Goal: Understand process/instructions

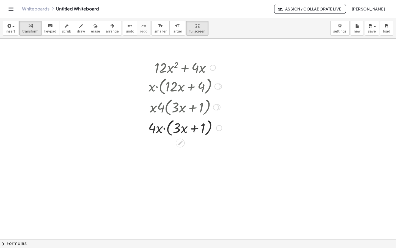
click at [209, 117] on div at bounding box center [185, 127] width 79 height 21
click at [214, 65] on div at bounding box center [213, 68] width 6 height 6
click at [229, 57] on span "Go back to this line" at bounding box center [241, 59] width 33 height 4
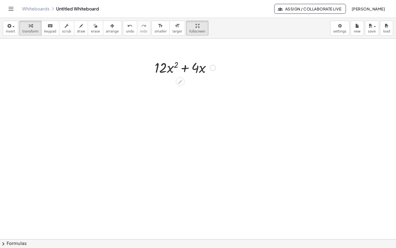
click at [162, 58] on div at bounding box center [185, 67] width 67 height 19
click at [186, 58] on div at bounding box center [185, 67] width 67 height 19
click at [10, 23] on icon "button" at bounding box center [8, 26] width 5 height 7
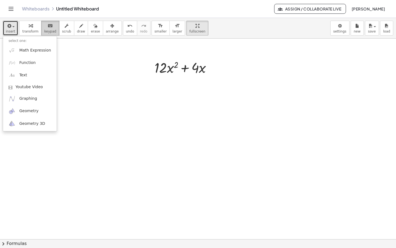
click at [50, 22] on div "keyboard" at bounding box center [50, 25] width 12 height 7
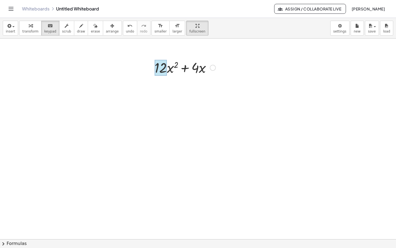
click at [166, 60] on div at bounding box center [161, 68] width 12 height 16
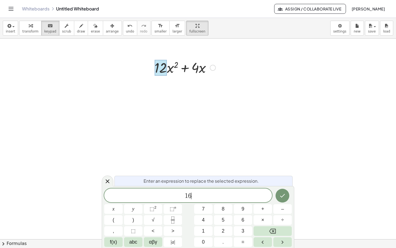
click at [176, 58] on div at bounding box center [185, 67] width 67 height 19
click at [286, 193] on icon "Done" at bounding box center [282, 195] width 7 height 7
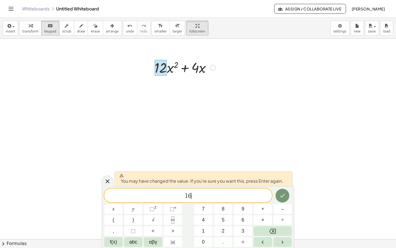
click at [212, 199] on span "1 6 ​" at bounding box center [188, 196] width 168 height 8
click at [107, 182] on icon at bounding box center [107, 181] width 7 height 7
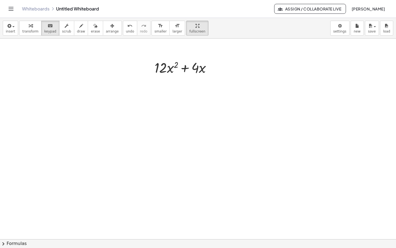
click at [208, 70] on div at bounding box center [198, 239] width 396 height 401
click at [110, 23] on icon "button" at bounding box center [112, 26] width 4 height 7
click at [199, 90] on div at bounding box center [198, 239] width 396 height 401
click at [147, 42] on div at bounding box center [198, 239] width 396 height 401
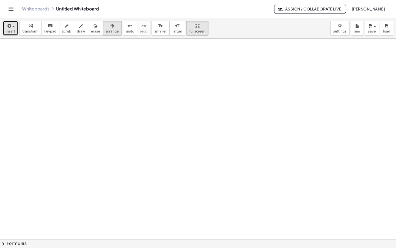
click at [12, 29] on span "insert" at bounding box center [10, 31] width 9 height 4
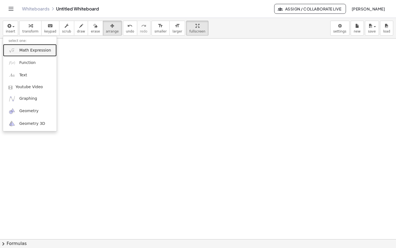
click at [35, 48] on span "Math Expression" at bounding box center [35, 51] width 32 height 6
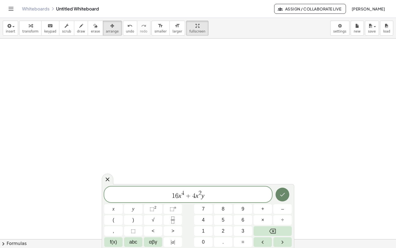
click at [284, 196] on icon "Done" at bounding box center [282, 194] width 7 height 7
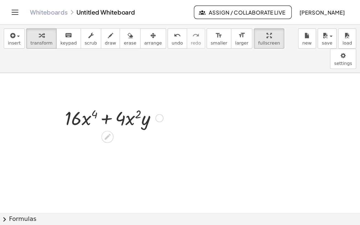
scroll to position [18, 0]
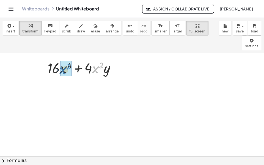
drag, startPoint x: 95, startPoint y: 38, endPoint x: 62, endPoint y: 39, distance: 32.8
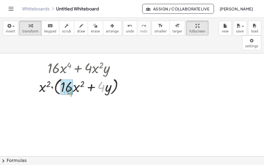
drag, startPoint x: 103, startPoint y: 55, endPoint x: 71, endPoint y: 59, distance: 32.0
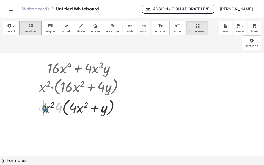
drag, startPoint x: 59, startPoint y: 77, endPoint x: 45, endPoint y: 78, distance: 13.8
click at [45, 97] on div at bounding box center [83, 107] width 94 height 21
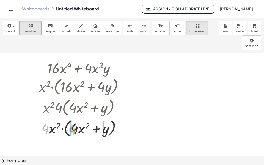
drag, startPoint x: 44, startPoint y: 97, endPoint x: 71, endPoint y: 98, distance: 26.7
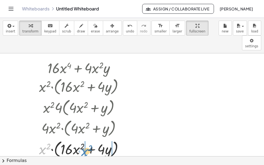
drag, startPoint x: 43, startPoint y: 116, endPoint x: 85, endPoint y: 118, distance: 42.1
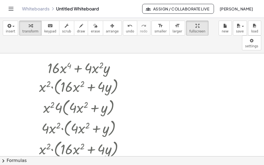
drag, startPoint x: 69, startPoint y: 136, endPoint x: 58, endPoint y: 137, distance: 11.0
click at [69, 159] on div at bounding box center [83, 168] width 94 height 19
drag, startPoint x: 103, startPoint y: 138, endPoint x: 94, endPoint y: 139, distance: 9.6
click at [94, 159] on div at bounding box center [83, 168] width 94 height 19
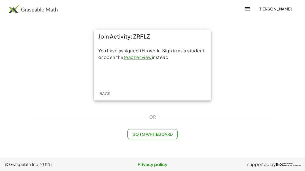
click at [144, 56] on link "teacher view" at bounding box center [138, 57] width 28 height 6
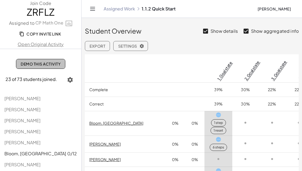
click at [30, 62] on span "Demo This Activity" at bounding box center [41, 63] width 40 height 5
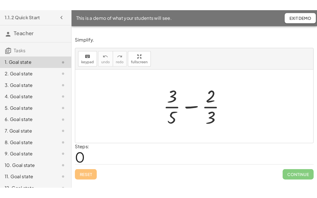
scroll to position [8, 0]
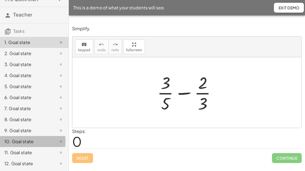
click at [25, 140] on div "10. Goal state" at bounding box center [26, 141] width 44 height 7
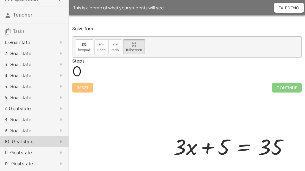
drag, startPoint x: 130, startPoint y: 45, endPoint x: 144, endPoint y: 76, distance: 33.2
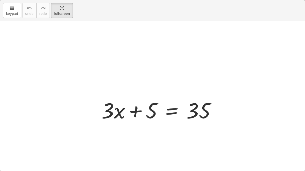
click at [141, 61] on div "keyboard keypad undo undo redo redo fullscreen + · 3 · x + 5 = 35 ×" at bounding box center [152, 85] width 304 height 170
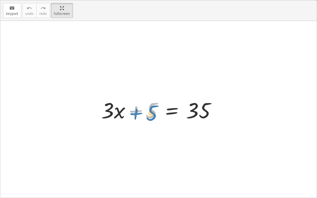
click at [151, 111] on div at bounding box center [161, 109] width 124 height 28
drag, startPoint x: 152, startPoint y: 108, endPoint x: 214, endPoint y: 131, distance: 65.9
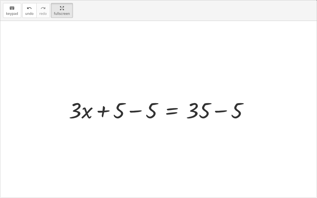
click at [222, 111] on div at bounding box center [160, 109] width 189 height 28
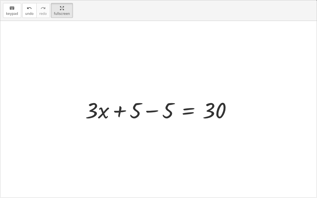
click at [155, 112] on div at bounding box center [161, 109] width 156 height 28
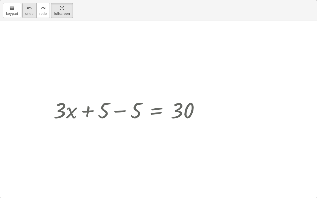
click at [30, 12] on span "undo" at bounding box center [29, 14] width 8 height 4
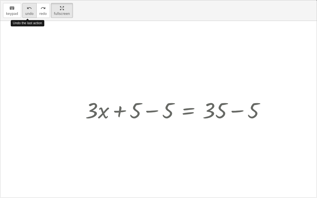
click at [30, 12] on span "undo" at bounding box center [29, 14] width 8 height 4
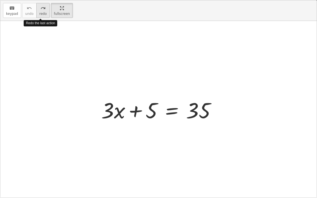
click at [41, 7] on icon "redo" at bounding box center [42, 8] width 5 height 7
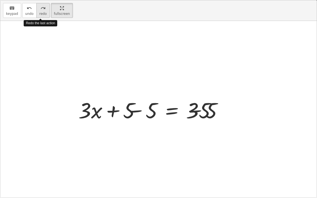
click at [41, 7] on icon "redo" at bounding box center [42, 8] width 5 height 7
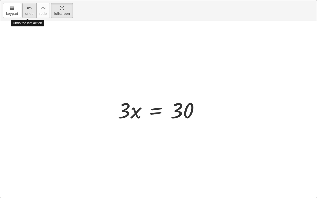
click at [28, 12] on span "undo" at bounding box center [29, 14] width 8 height 4
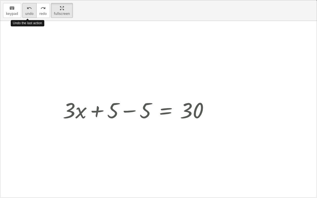
click at [28, 12] on span "undo" at bounding box center [29, 14] width 8 height 4
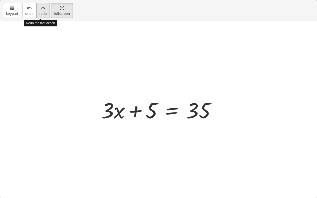
click at [42, 10] on icon "redo" at bounding box center [42, 8] width 5 height 7
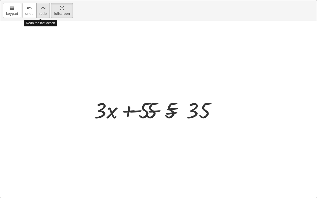
click at [42, 10] on icon "redo" at bounding box center [42, 8] width 5 height 7
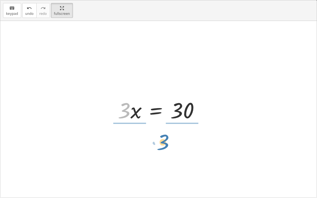
drag, startPoint x: 124, startPoint y: 113, endPoint x: 163, endPoint y: 144, distance: 50.1
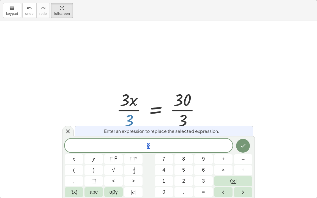
drag, startPoint x: 129, startPoint y: 121, endPoint x: 127, endPoint y: 109, distance: 12.0
click at [127, 109] on div at bounding box center [161, 109] width 94 height 42
click at [66, 129] on icon at bounding box center [68, 131] width 7 height 7
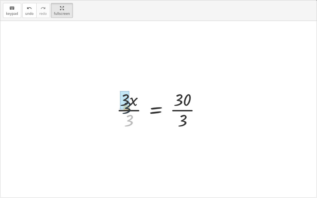
drag, startPoint x: 131, startPoint y: 122, endPoint x: 128, endPoint y: 109, distance: 13.4
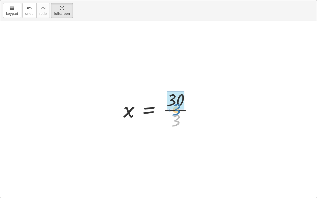
drag, startPoint x: 177, startPoint y: 122, endPoint x: 177, endPoint y: 111, distance: 11.0
click at [177, 111] on div at bounding box center [161, 109] width 80 height 42
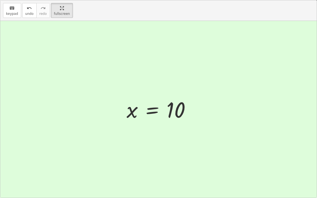
click at [222, 73] on div at bounding box center [158, 109] width 316 height 177
